Goal: Register for event/course

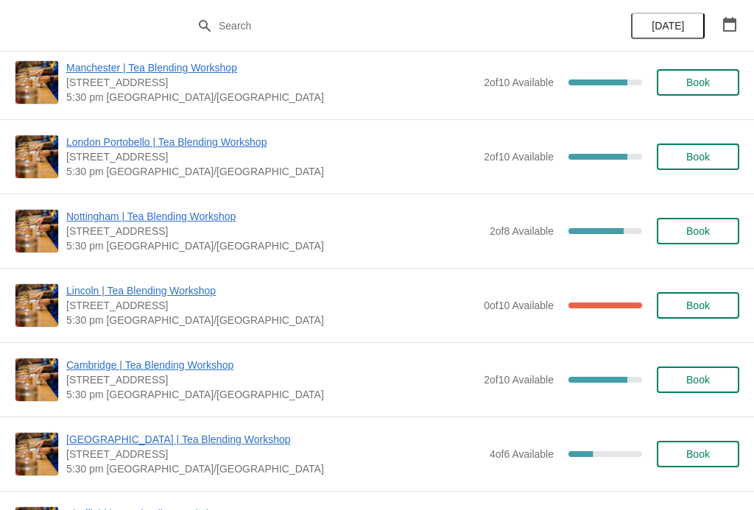
scroll to position [1333, 0]
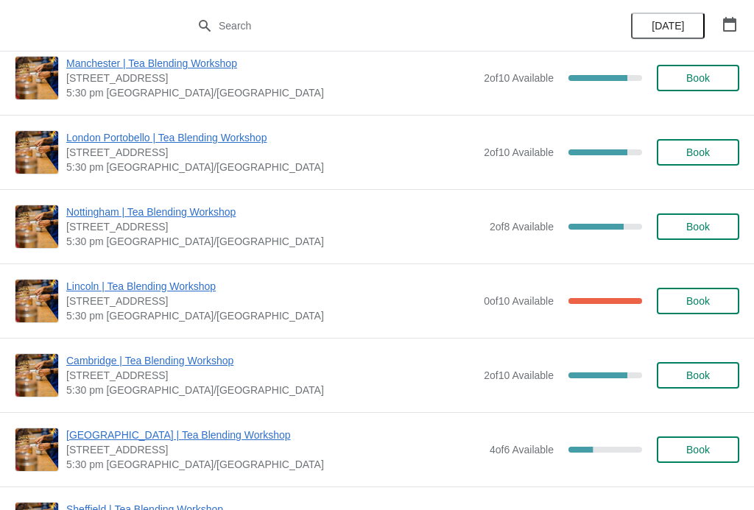
click at [203, 208] on span "Nottingham | Tea Blending Workshop" at bounding box center [274, 212] width 416 height 15
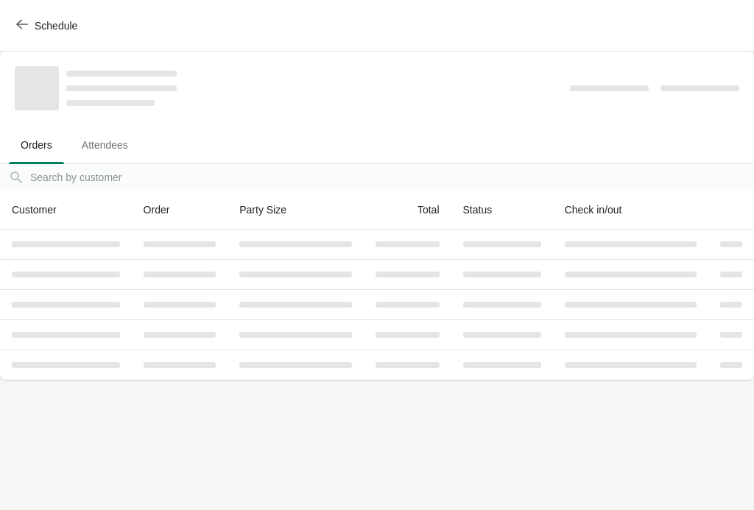
scroll to position [0, 0]
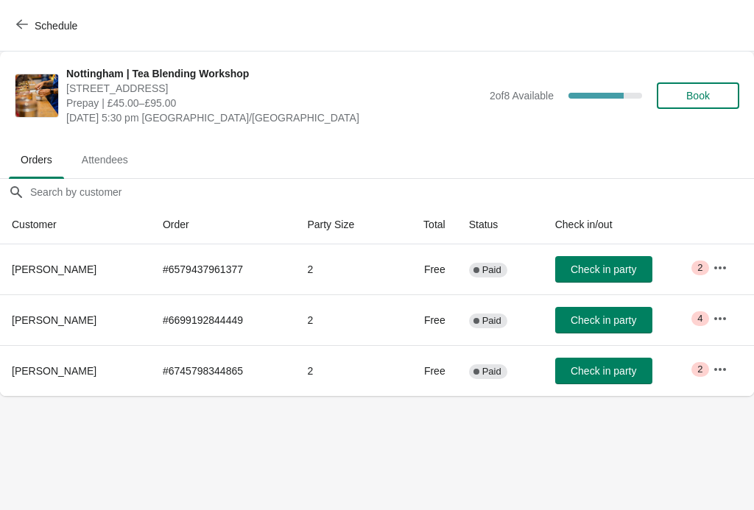
click at [719, 272] on icon "button" at bounding box center [720, 268] width 15 height 15
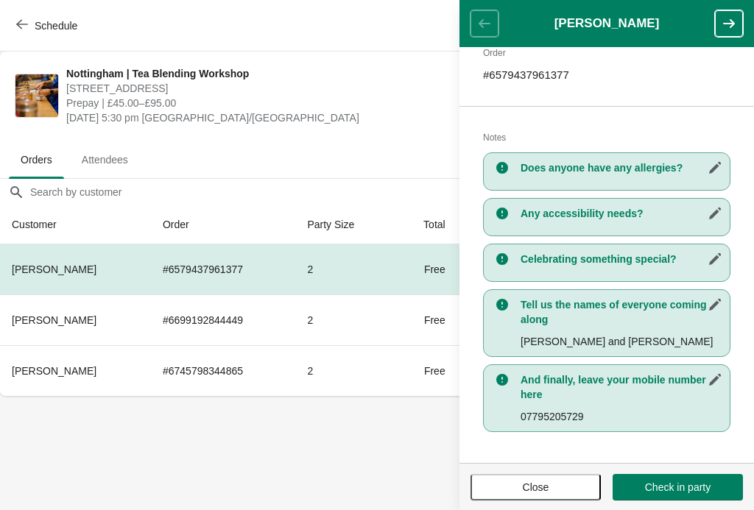
scroll to position [242, 0]
click at [722, 28] on icon "button" at bounding box center [729, 23] width 15 height 15
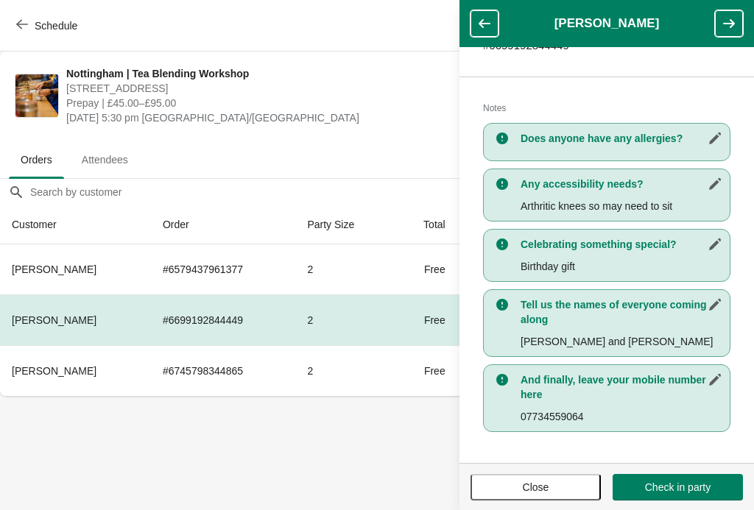
scroll to position [272, 0]
click at [717, 26] on button "button" at bounding box center [729, 23] width 28 height 27
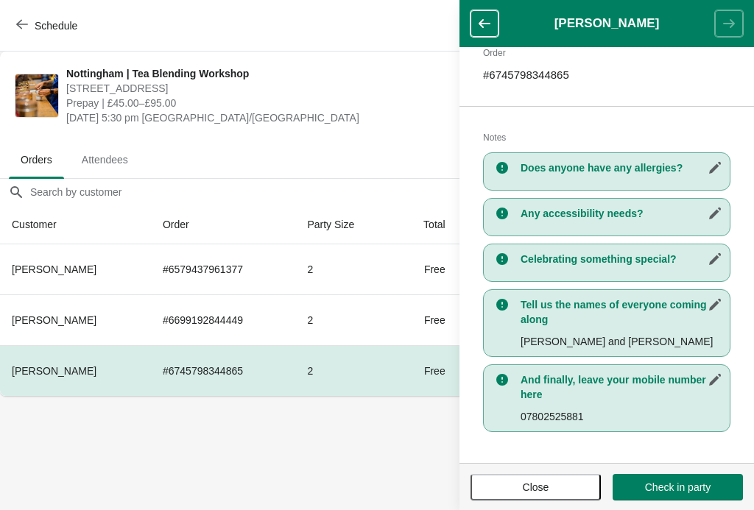
scroll to position [242, 0]
click at [552, 484] on span "Close" at bounding box center [536, 488] width 104 height 12
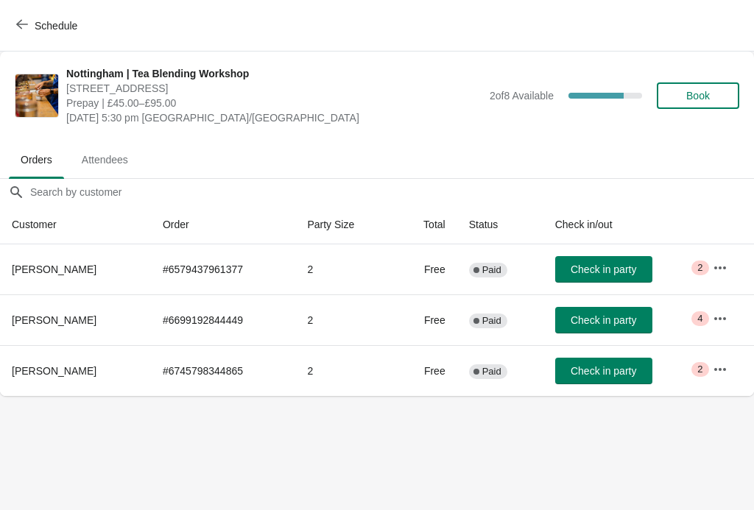
click at [731, 258] on button "button" at bounding box center [720, 268] width 27 height 27
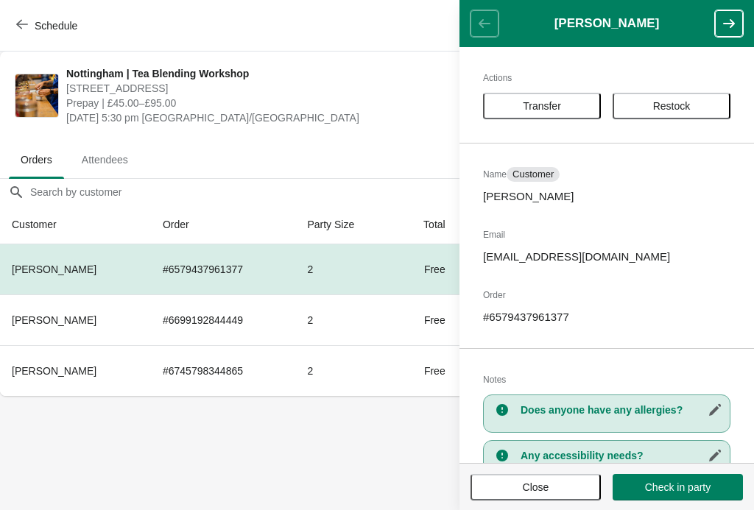
scroll to position [0, 0]
click at [518, 491] on span "Close" at bounding box center [536, 488] width 104 height 12
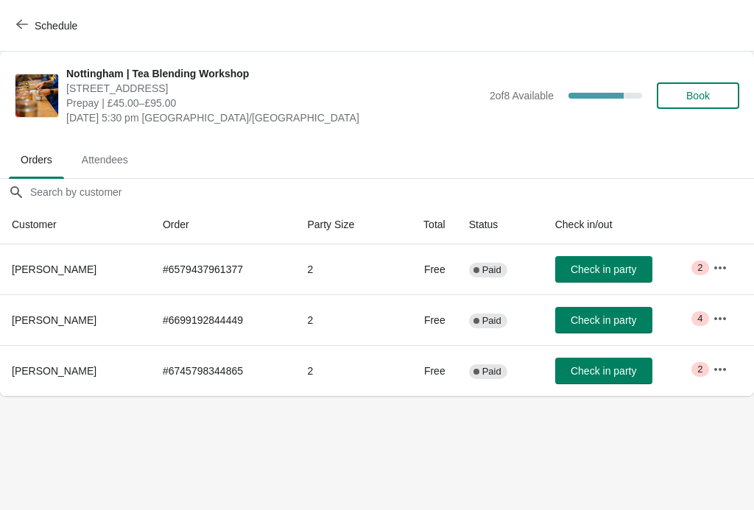
click at [716, 316] on icon "button" at bounding box center [720, 318] width 15 height 15
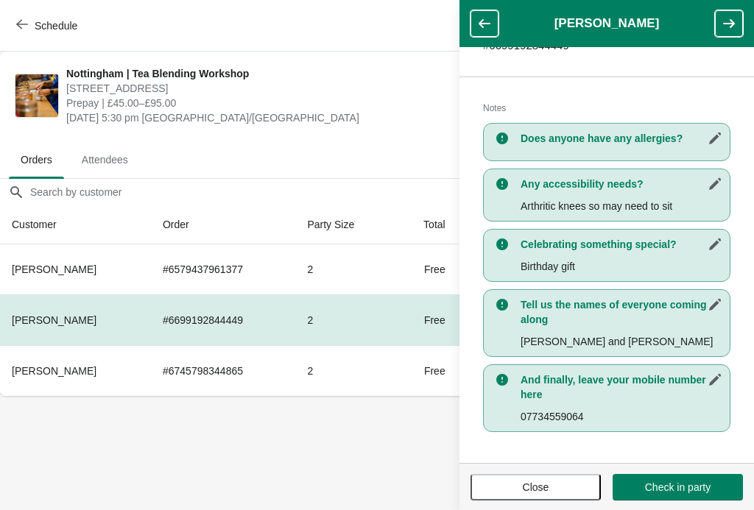
scroll to position [272, 0]
click at [740, 19] on button "button" at bounding box center [729, 23] width 28 height 27
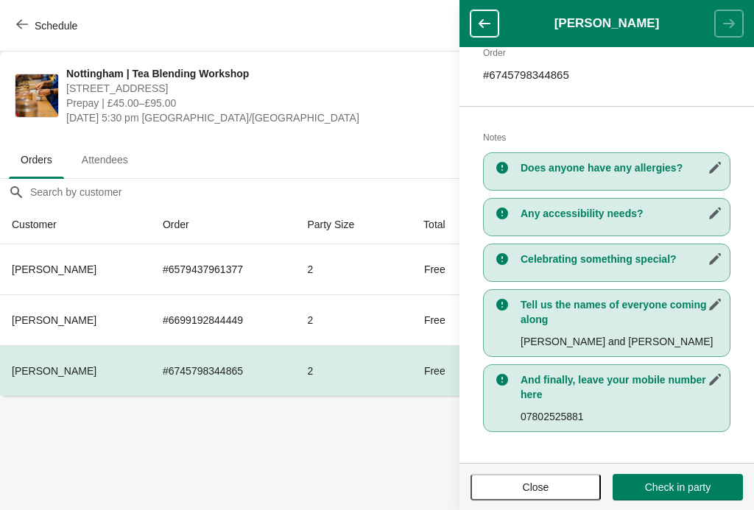
scroll to position [242, 0]
click at [515, 489] on span "Close" at bounding box center [536, 488] width 104 height 12
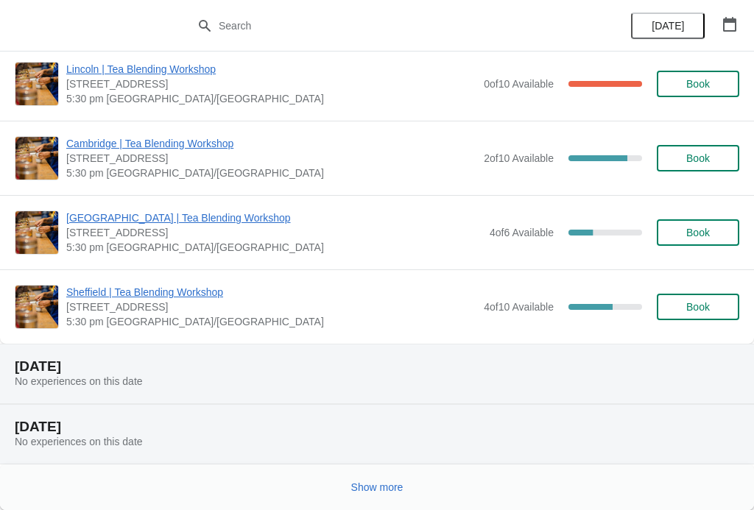
scroll to position [1550, 0]
click at [386, 496] on button "Show more" at bounding box center [377, 487] width 64 height 27
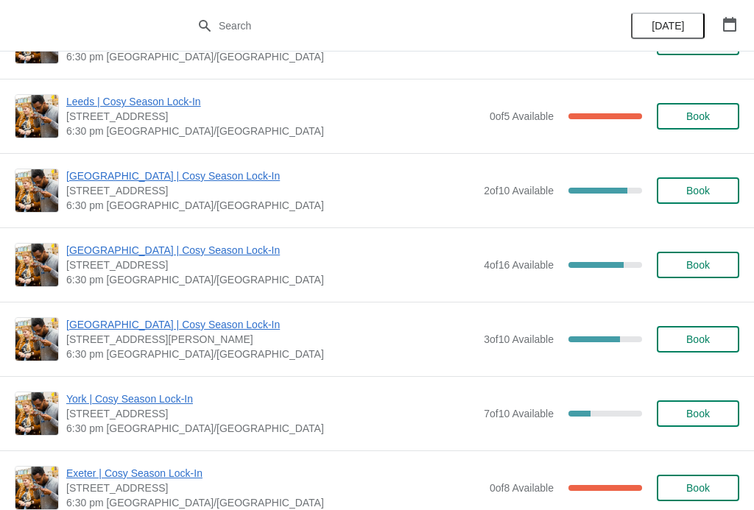
scroll to position [2248, 0]
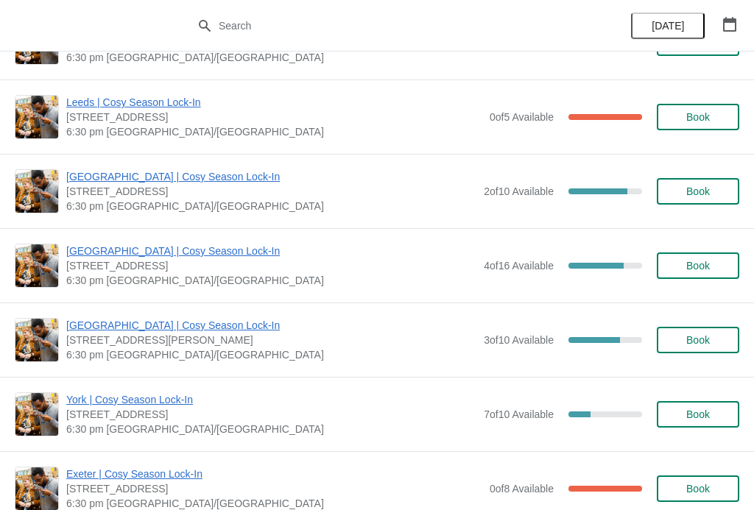
click at [211, 252] on span "[GEOGRAPHIC_DATA] | Cosy Season Lock-In" at bounding box center [271, 251] width 410 height 15
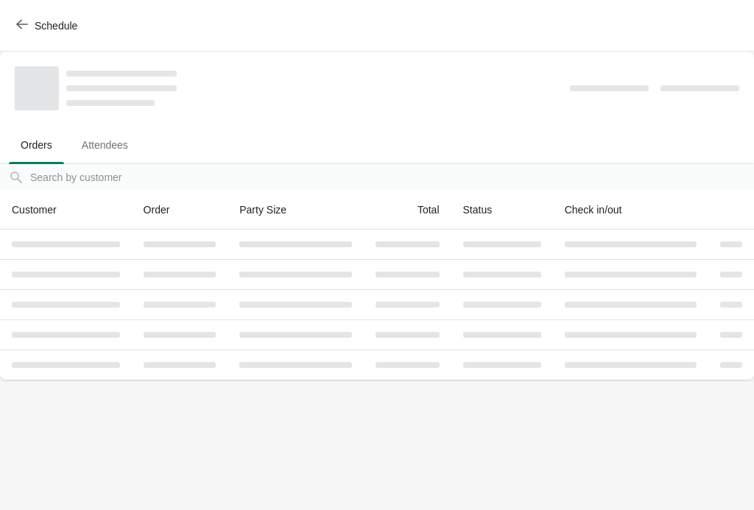
scroll to position [0, 0]
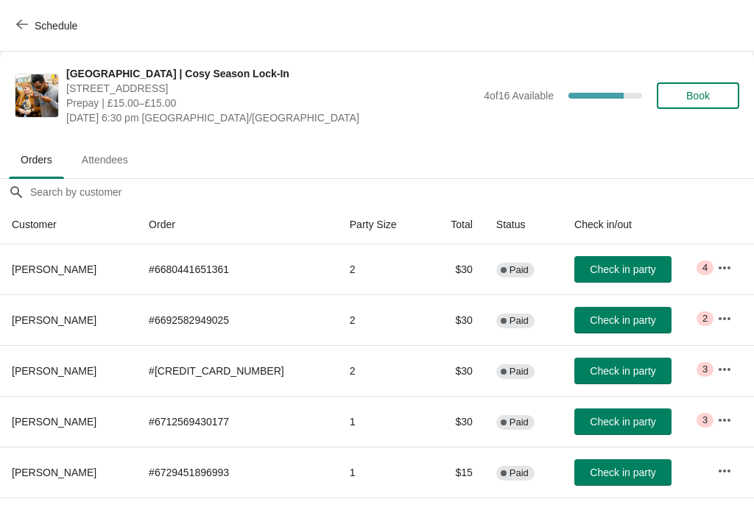
click at [724, 270] on icon "button" at bounding box center [724, 268] width 15 height 15
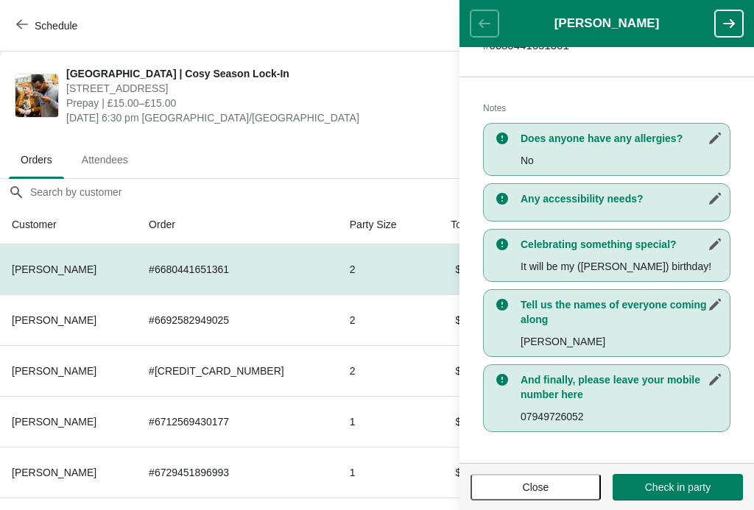
scroll to position [272, 0]
click at [722, 29] on icon "button" at bounding box center [729, 23] width 15 height 15
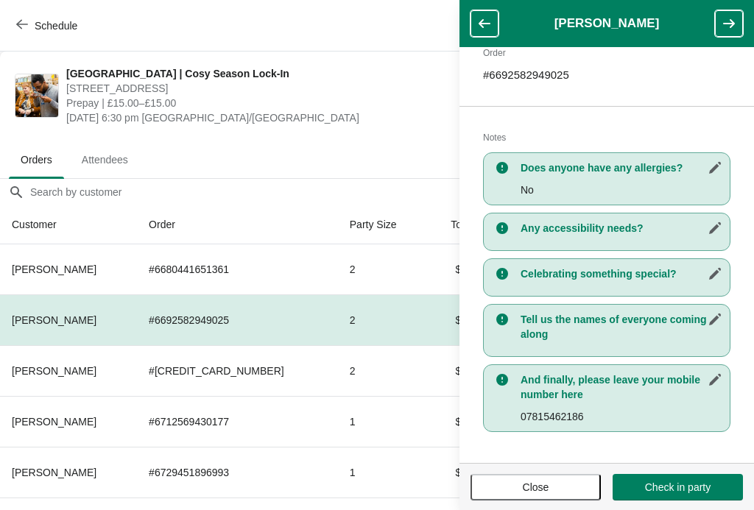
scroll to position [242, 0]
click at [565, 487] on span "Close" at bounding box center [536, 488] width 104 height 12
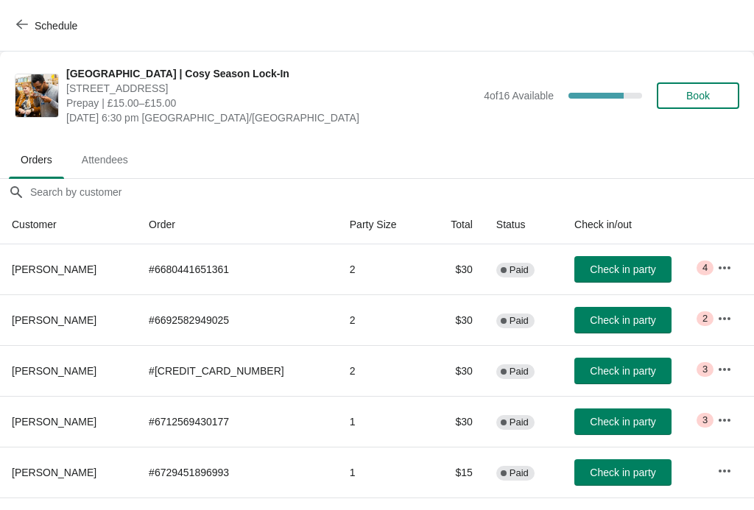
click at [27, 22] on icon "button" at bounding box center [22, 24] width 12 height 12
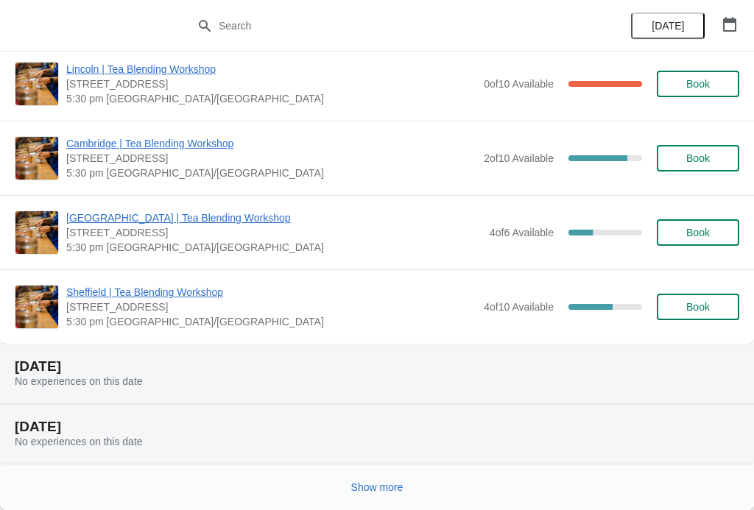
scroll to position [1550, 0]
click at [392, 485] on span "Show more" at bounding box center [377, 488] width 52 height 12
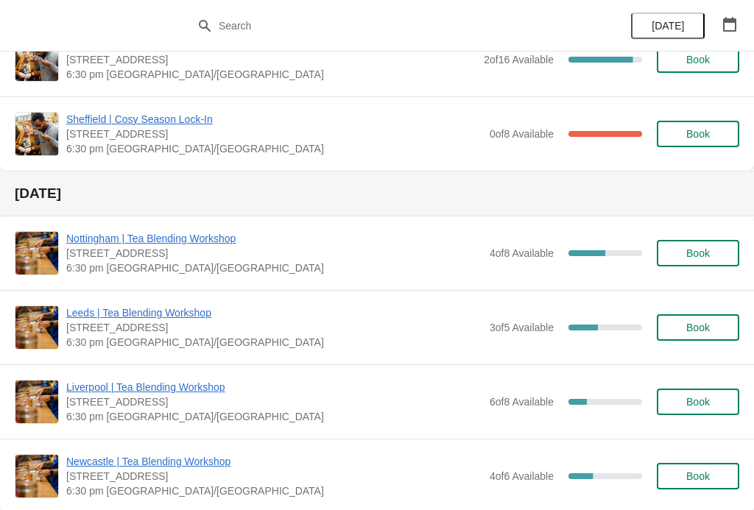
scroll to position [3786, 0]
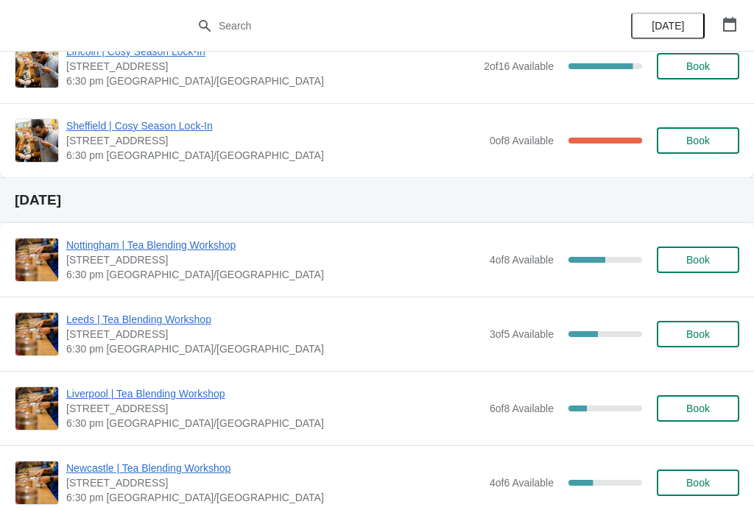
click at [190, 245] on span "Nottingham | Tea Blending Workshop" at bounding box center [274, 245] width 416 height 15
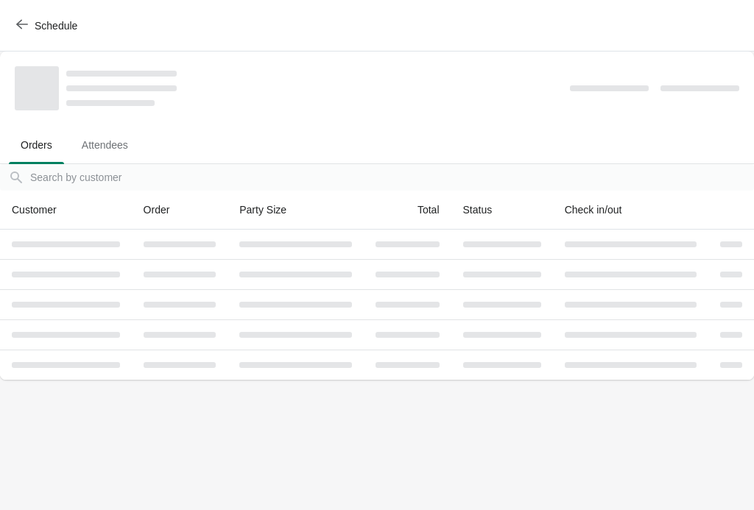
scroll to position [0, 0]
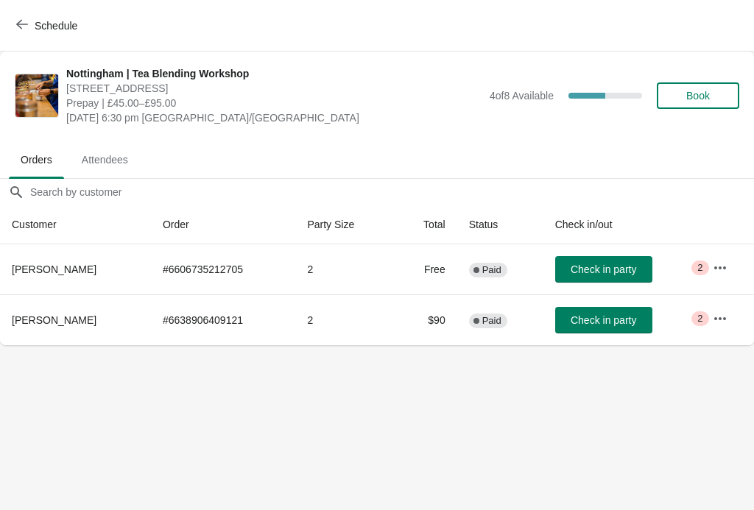
click at [723, 274] on icon "button" at bounding box center [720, 268] width 15 height 15
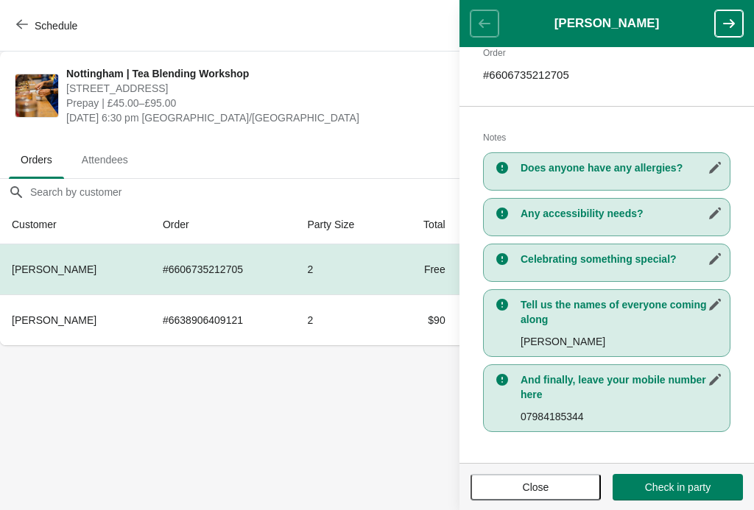
scroll to position [242, 0]
click at [741, 12] on button "button" at bounding box center [729, 23] width 28 height 27
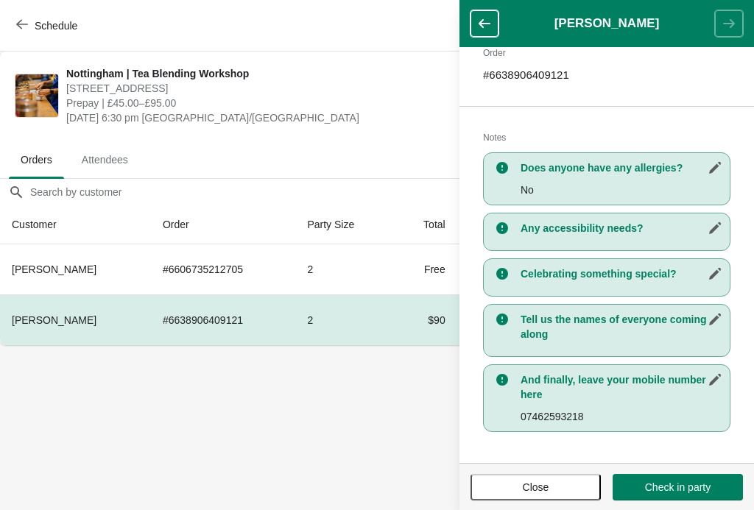
click at [537, 498] on button "Close" at bounding box center [535, 487] width 130 height 27
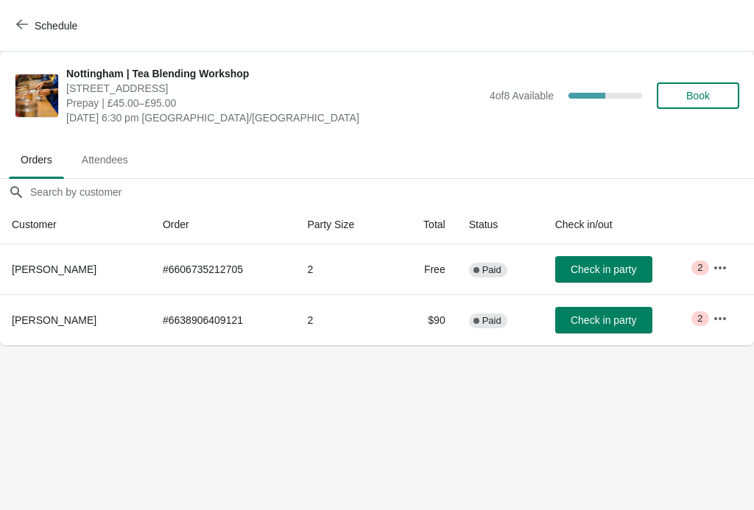
click at [26, 22] on icon "button" at bounding box center [22, 24] width 12 height 12
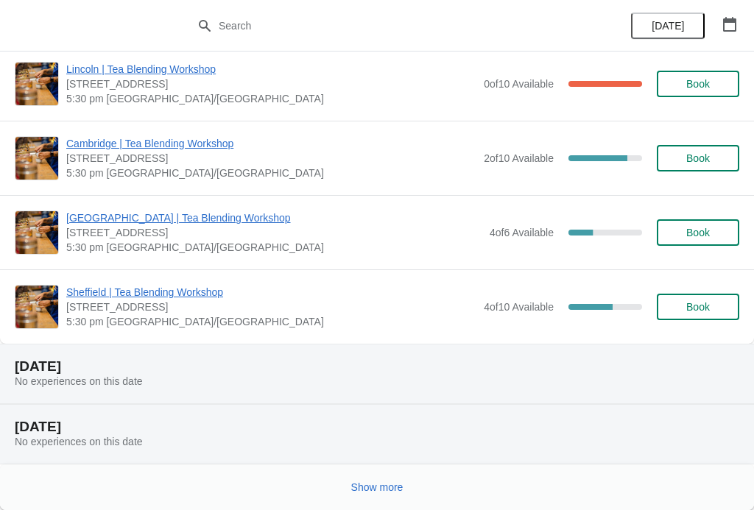
scroll to position [1550, 0]
click at [381, 491] on span "Show more" at bounding box center [377, 488] width 52 height 12
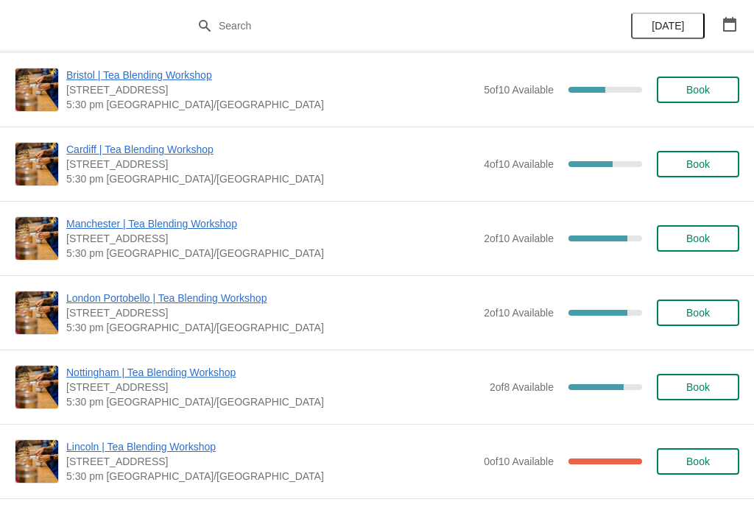
scroll to position [1132, 0]
